Goal: Find specific page/section: Find specific page/section

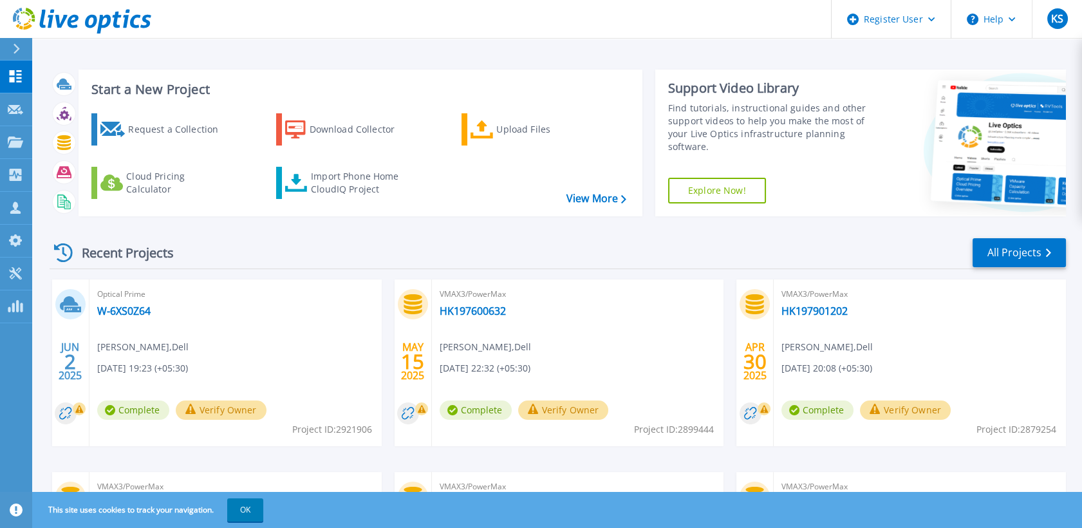
click at [20, 45] on icon at bounding box center [16, 49] width 7 height 10
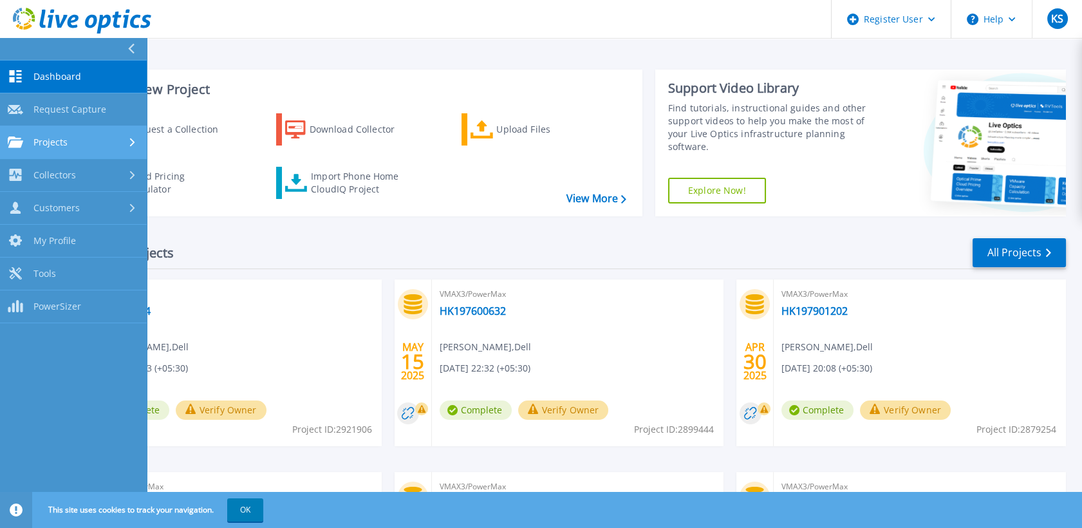
click at [110, 147] on div "Projects" at bounding box center [73, 142] width 131 height 12
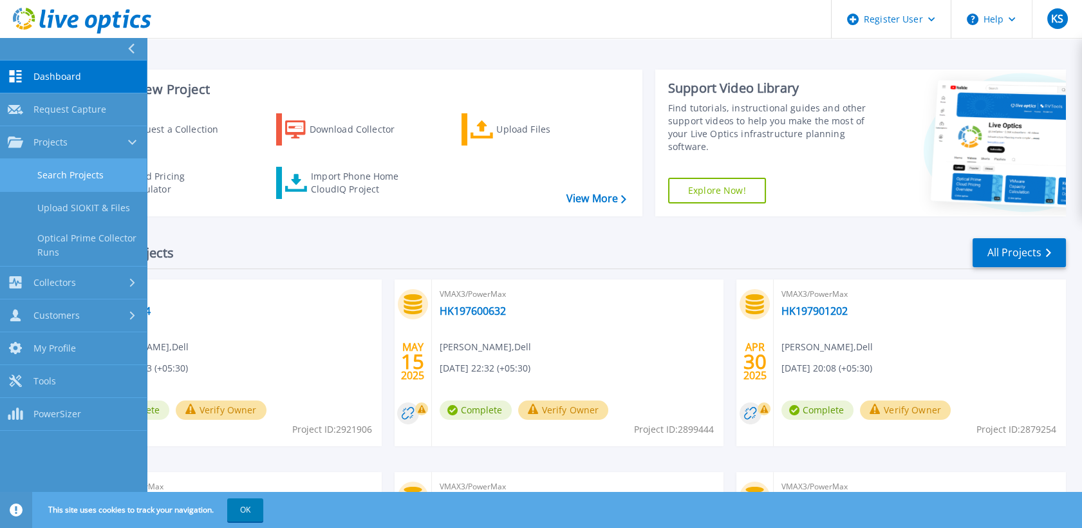
click at [88, 179] on link "Search Projects" at bounding box center [73, 175] width 147 height 33
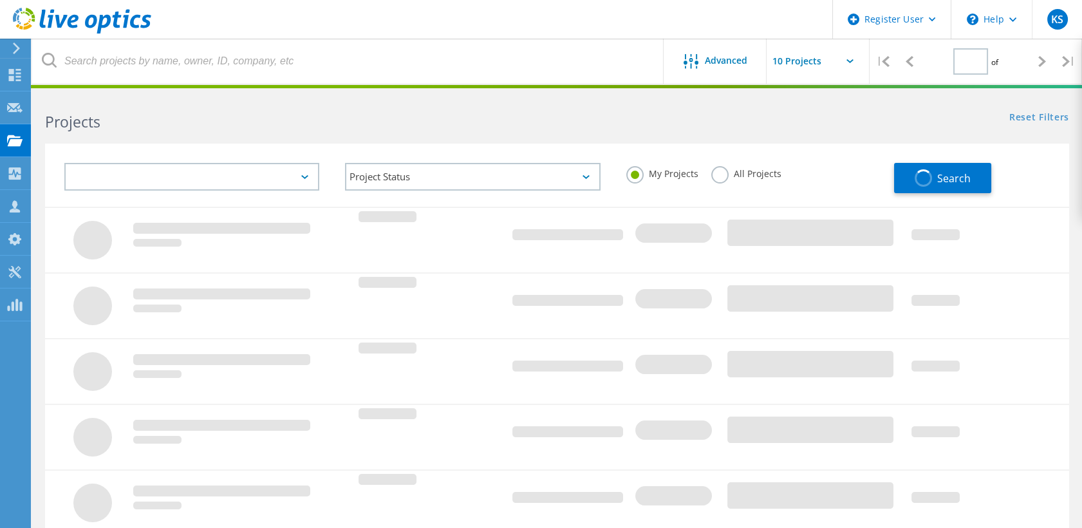
type input "1"
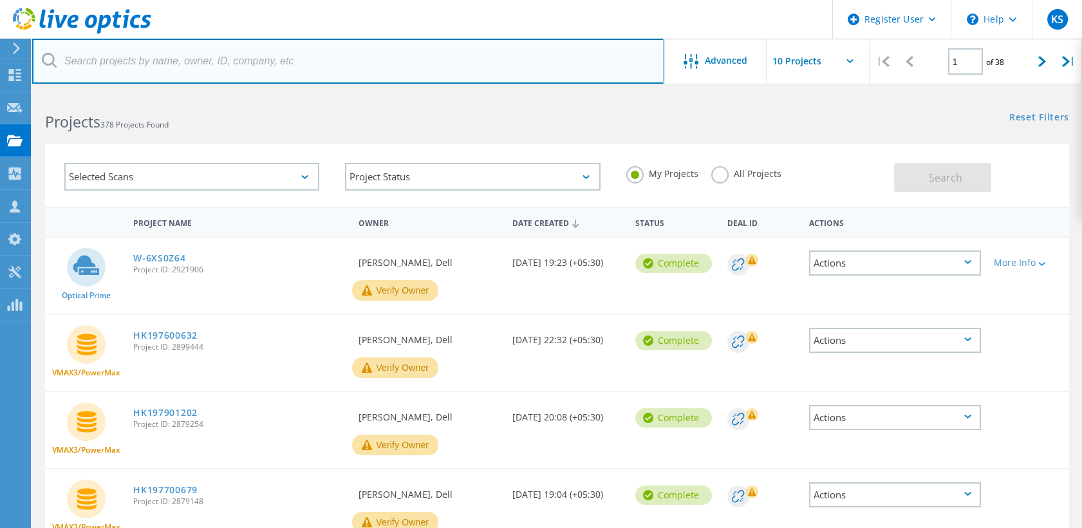
click at [302, 75] on input "text" at bounding box center [348, 61] width 632 height 45
paste input "HK197600807"
type input "HK197600807"
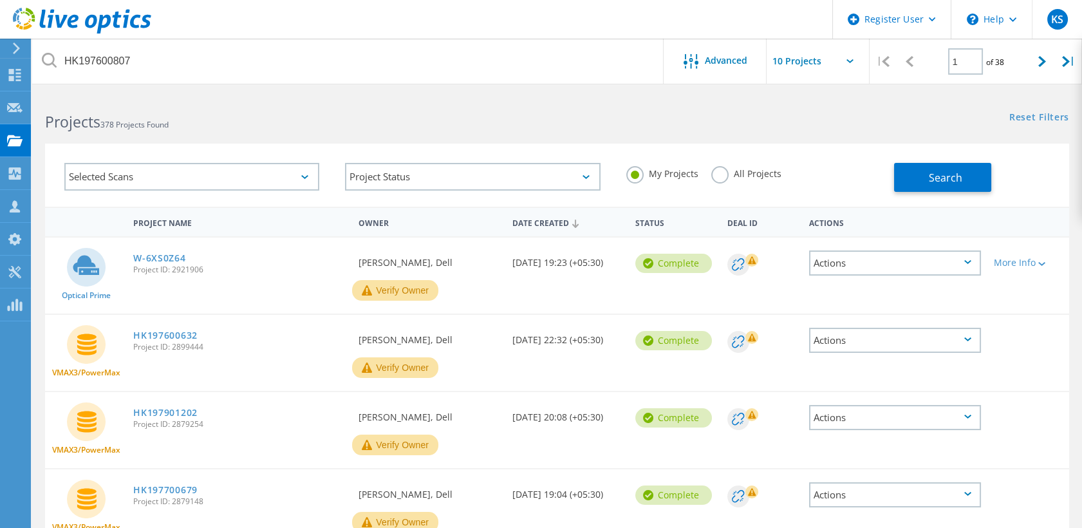
click at [724, 167] on label "All Projects" at bounding box center [746, 172] width 70 height 12
click at [0, 0] on input "All Projects" at bounding box center [0, 0] width 0 height 0
click at [912, 171] on button "Search" at bounding box center [942, 177] width 97 height 29
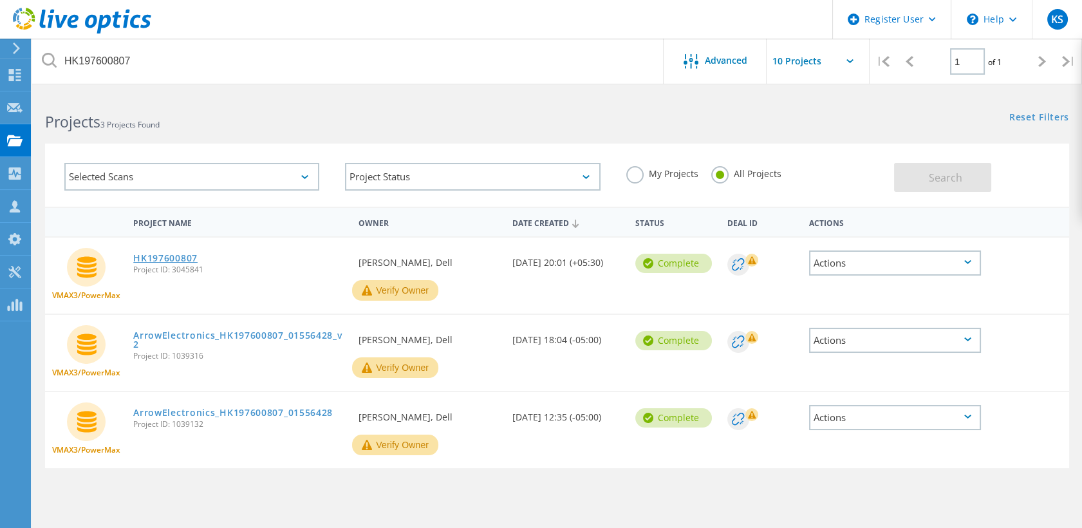
click at [178, 256] on link "HK197600807" at bounding box center [165, 258] width 64 height 9
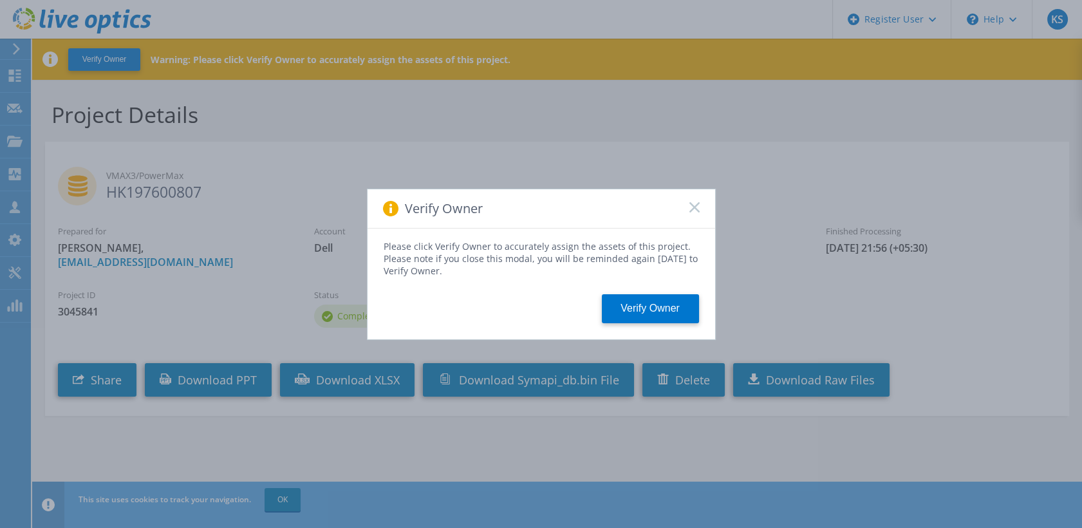
click at [694, 203] on icon at bounding box center [694, 207] width 10 height 10
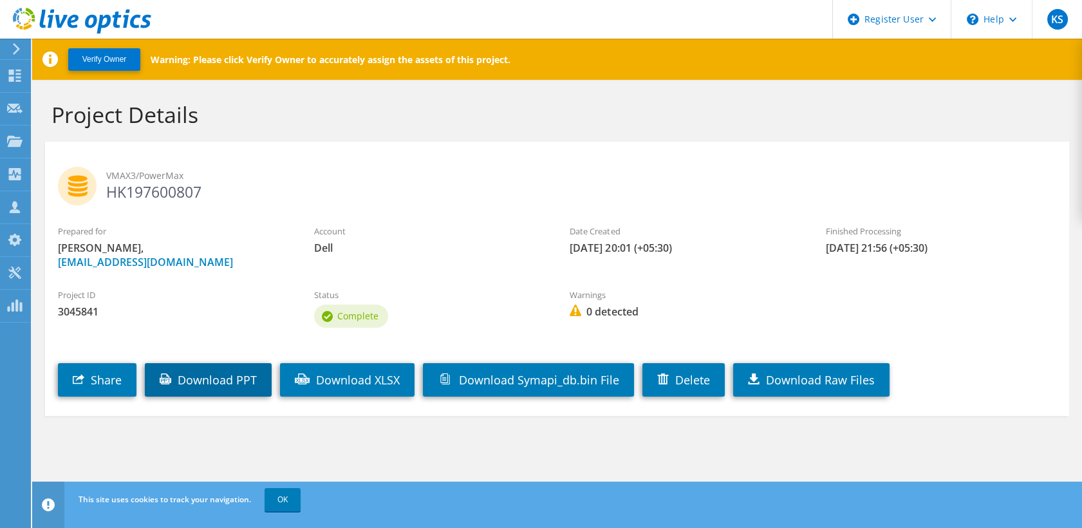
click at [228, 378] on link "Download PPT" at bounding box center [208, 379] width 127 height 33
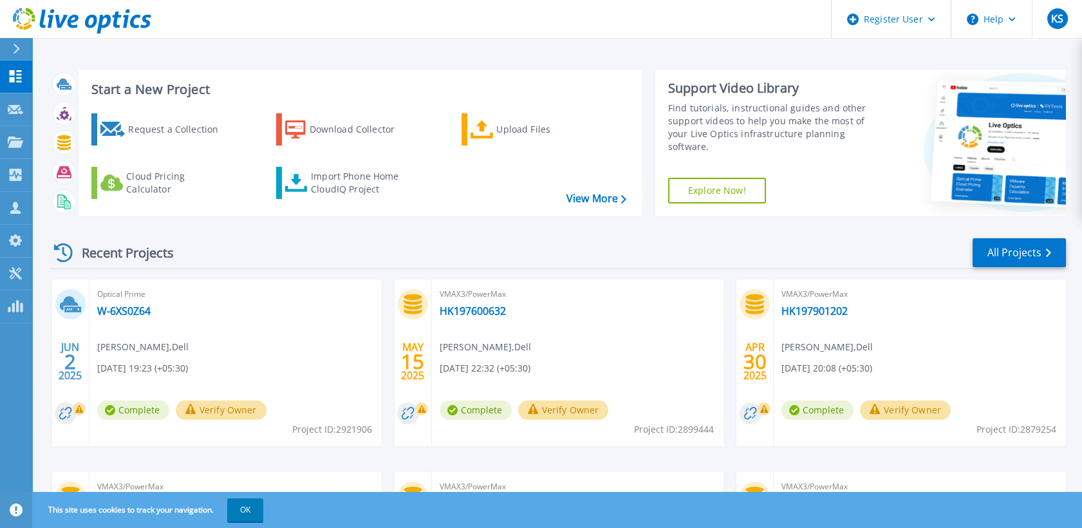
click at [10, 41] on button at bounding box center [16, 49] width 32 height 23
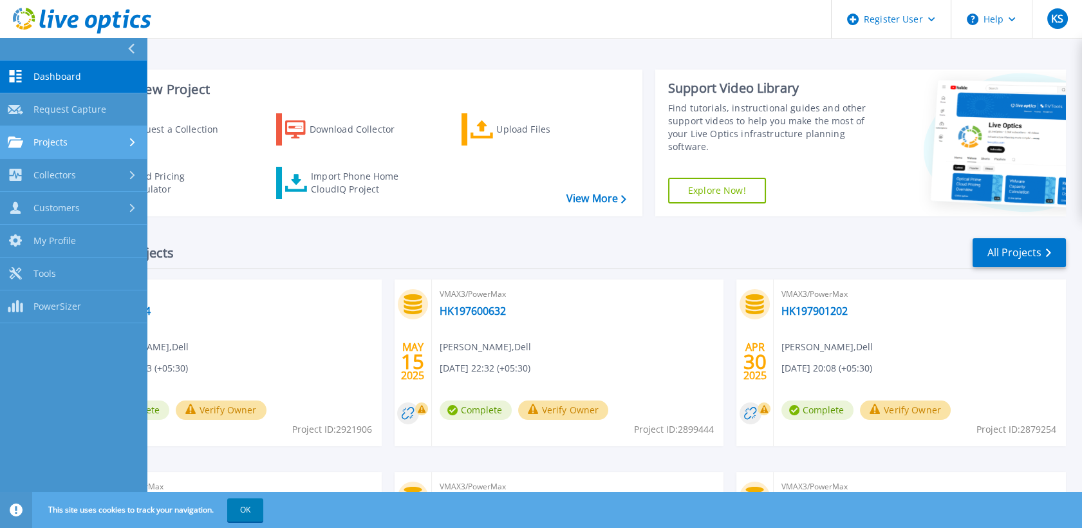
click at [98, 152] on link "Projects Projects" at bounding box center [73, 142] width 147 height 33
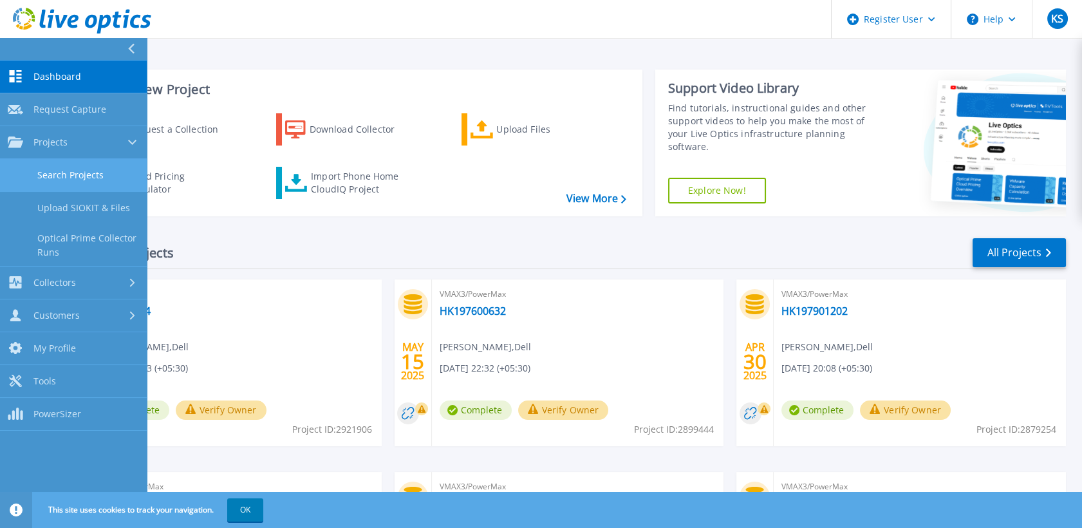
click at [84, 178] on link "Search Projects" at bounding box center [73, 175] width 147 height 33
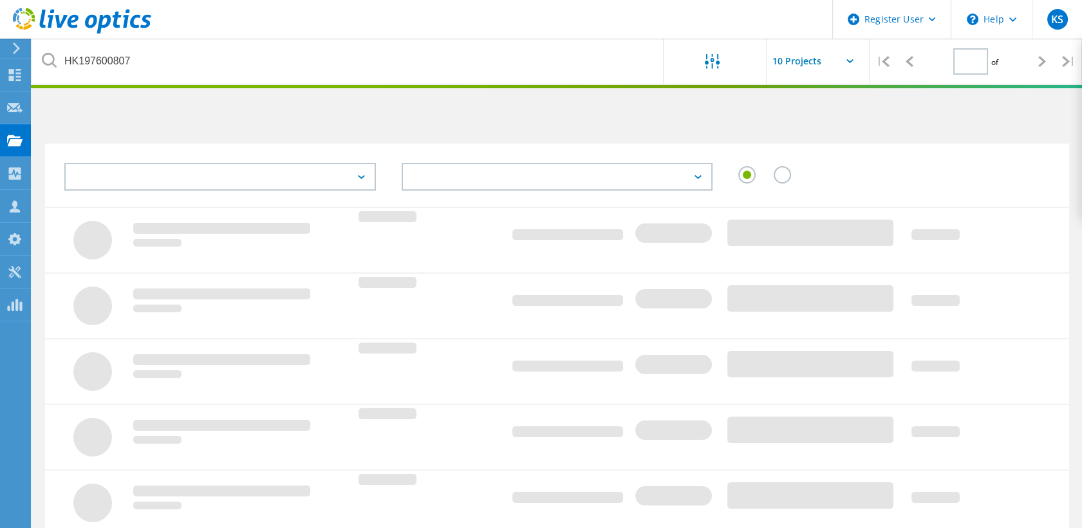
type input "1"
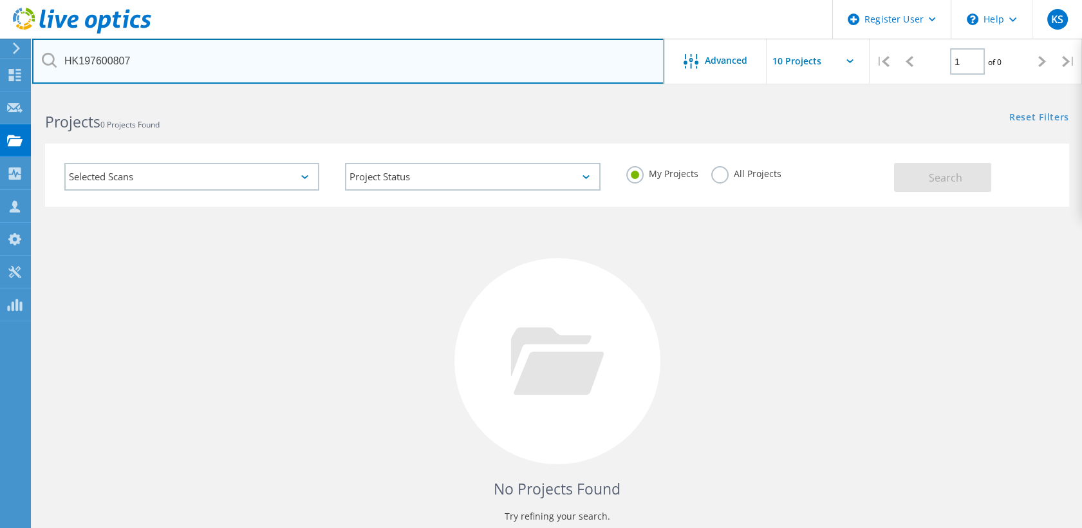
click at [357, 65] on input "HK197600807" at bounding box center [348, 61] width 632 height 45
paste input "FNM00184900485"
type input "FNM00184900485"
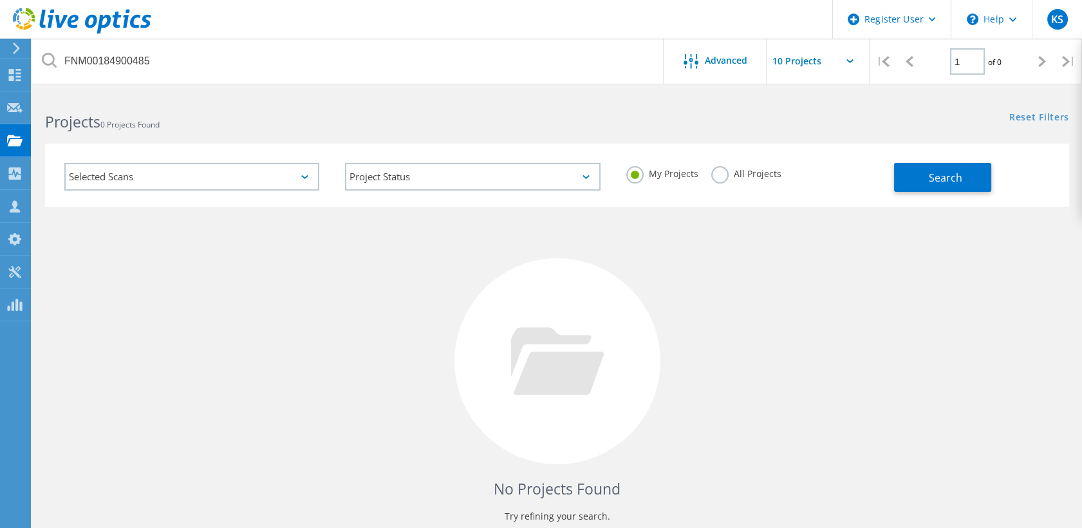
click at [711, 172] on label "All Projects" at bounding box center [746, 172] width 70 height 12
click at [0, 0] on input "All Projects" at bounding box center [0, 0] width 0 height 0
click at [924, 164] on button "Search" at bounding box center [942, 177] width 97 height 29
